Goal: Find specific page/section: Find specific page/section

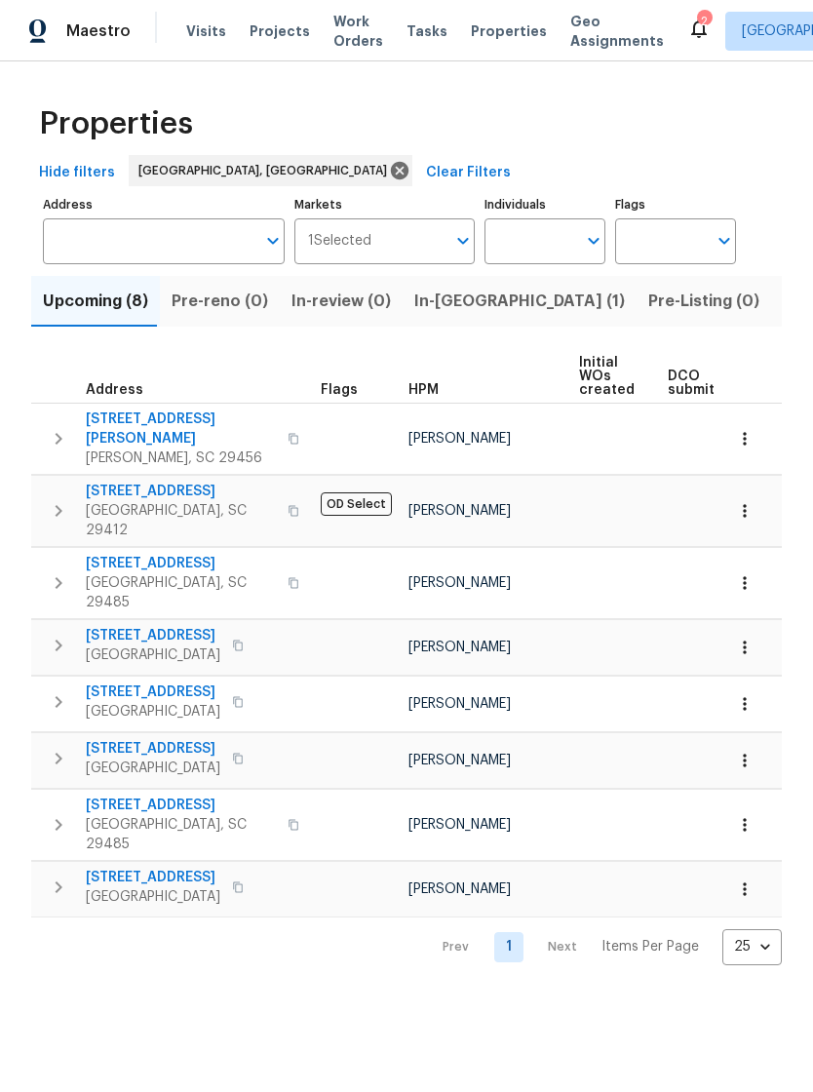
click at [486, 32] on span "Properties" at bounding box center [509, 31] width 76 height 20
click at [196, 35] on span "Visits" at bounding box center [206, 31] width 40 height 20
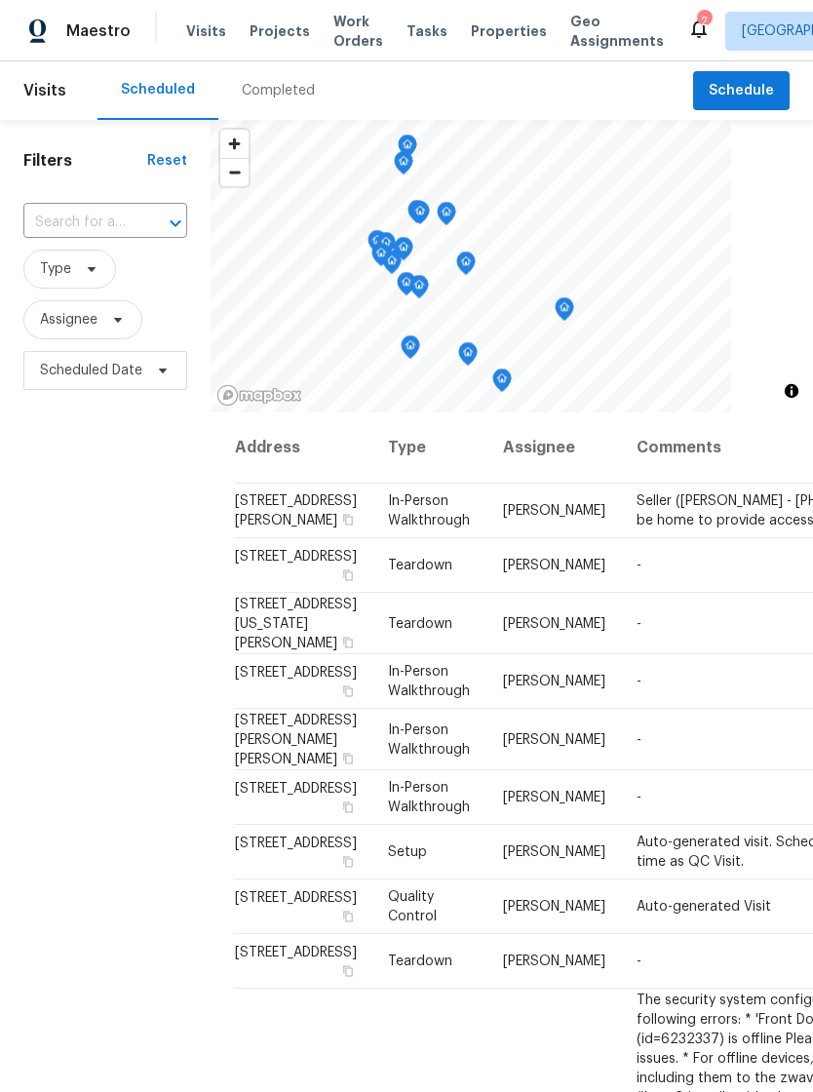
click at [471, 28] on span "Properties" at bounding box center [509, 31] width 76 height 20
